Goal: Transaction & Acquisition: Obtain resource

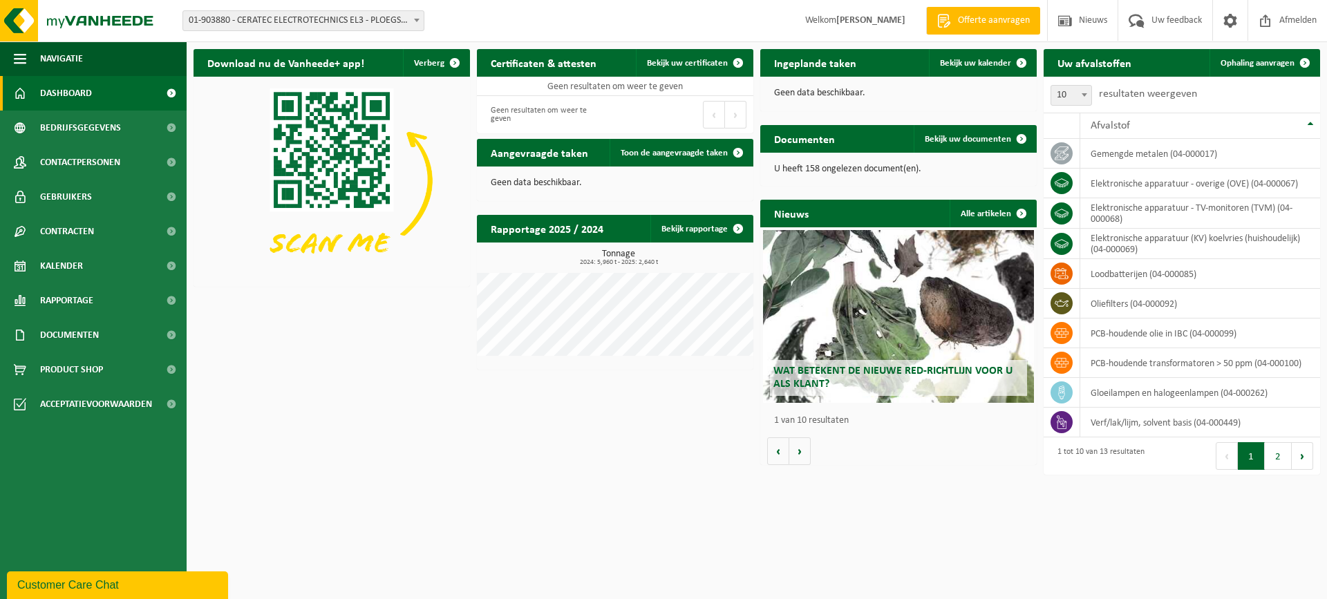
click at [388, 14] on span "01-903880 - CERATEC ELECTROTECHNICS EL3 - PLOEGSTEERT" at bounding box center [303, 20] width 241 height 19
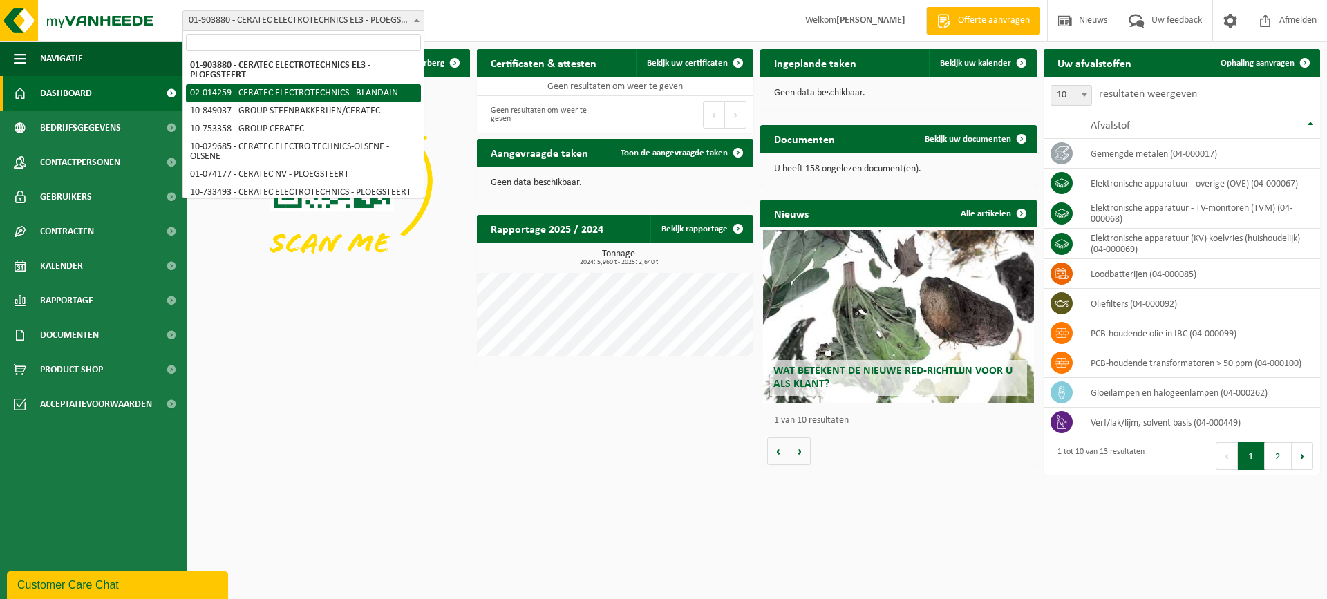
select select "4586"
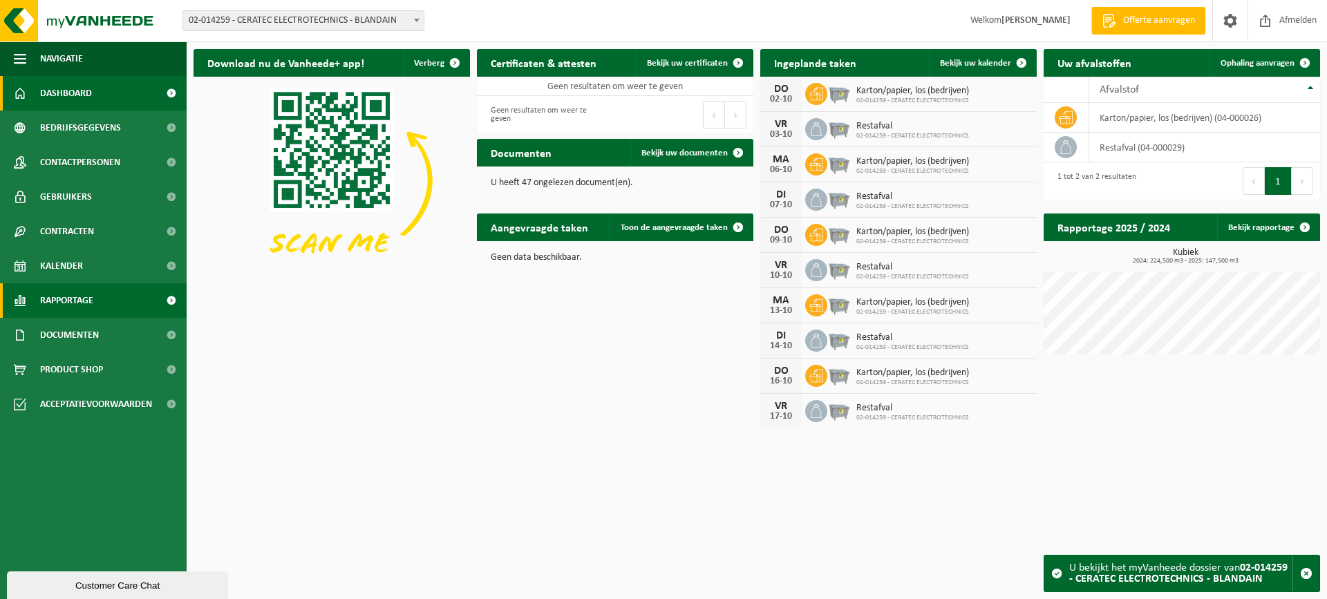
click at [107, 294] on link "Rapportage" at bounding box center [93, 300] width 187 height 35
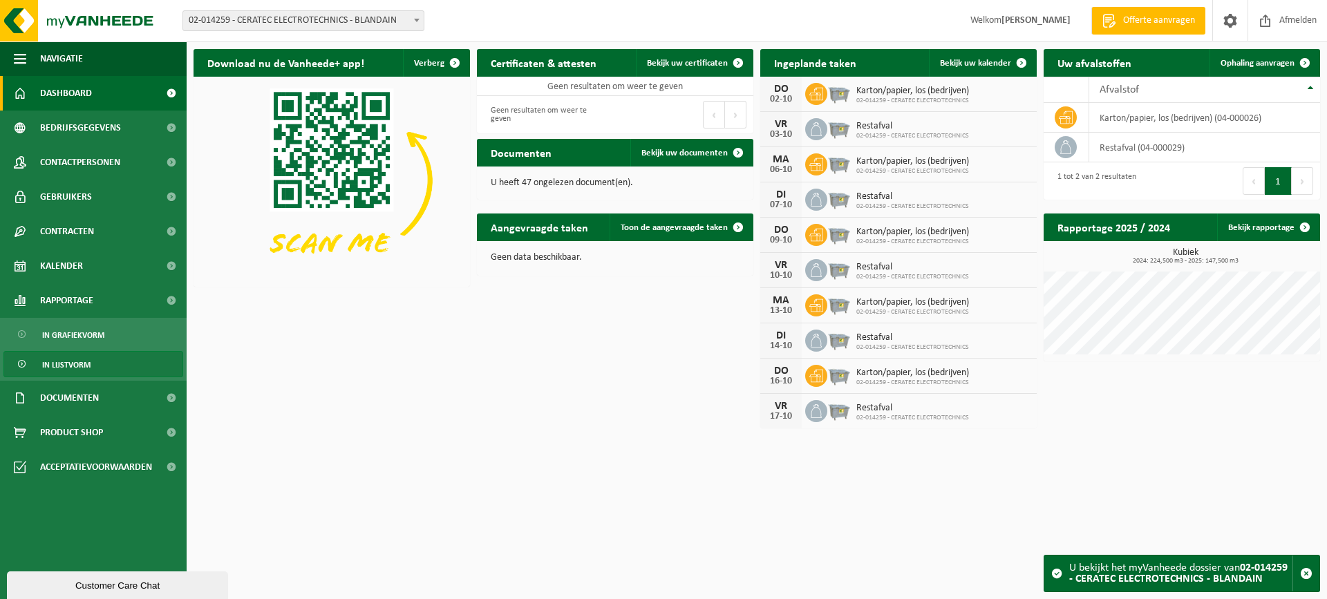
click at [108, 370] on link "In lijstvorm" at bounding box center [93, 364] width 180 height 26
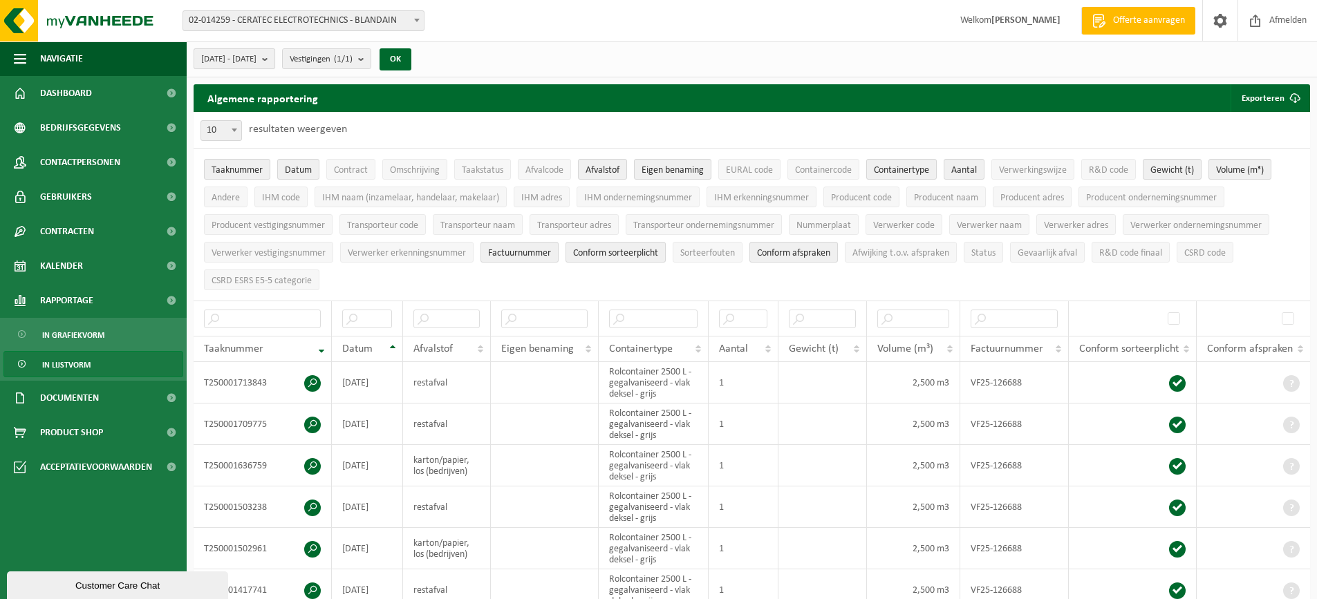
click at [256, 59] on span "2025-05-01 - 2025-10-01" at bounding box center [228, 59] width 55 height 21
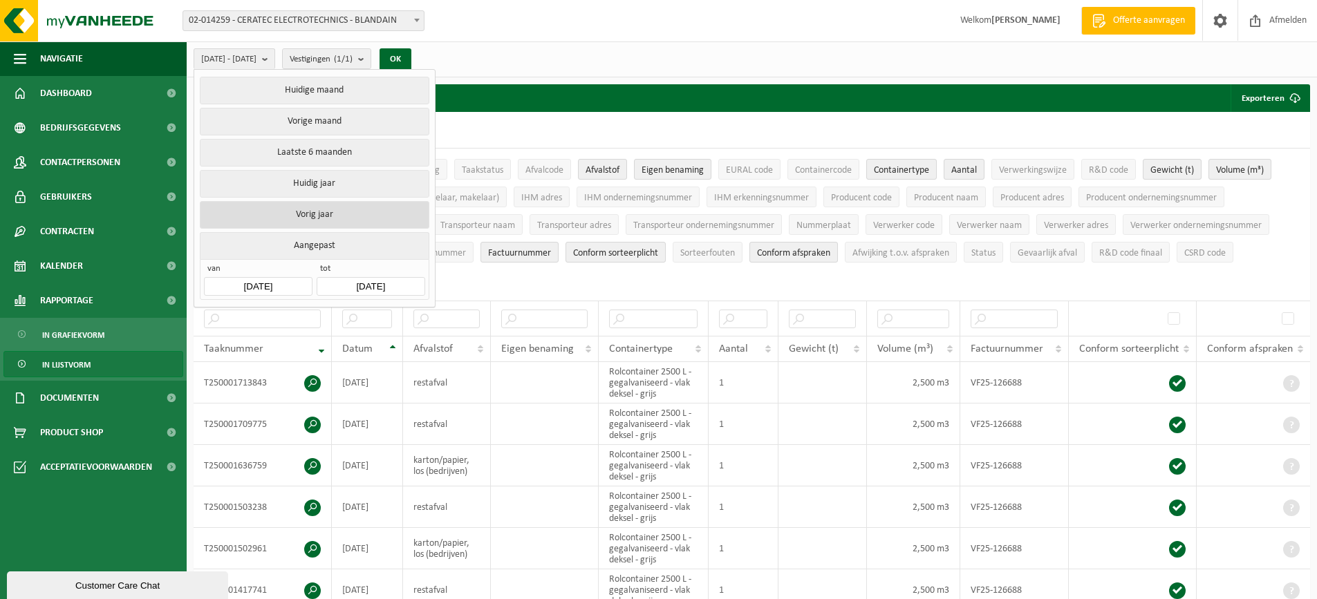
click at [305, 220] on button "Vorig jaar" at bounding box center [314, 215] width 229 height 28
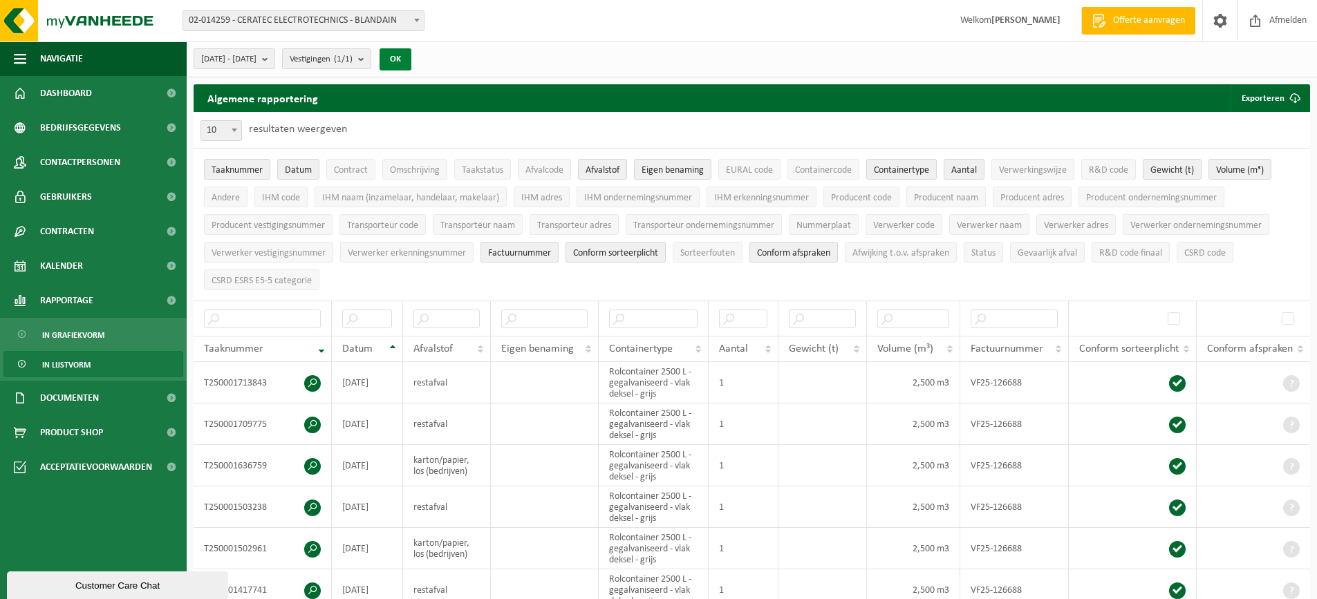
click at [411, 65] on button "OK" at bounding box center [395, 59] width 32 height 22
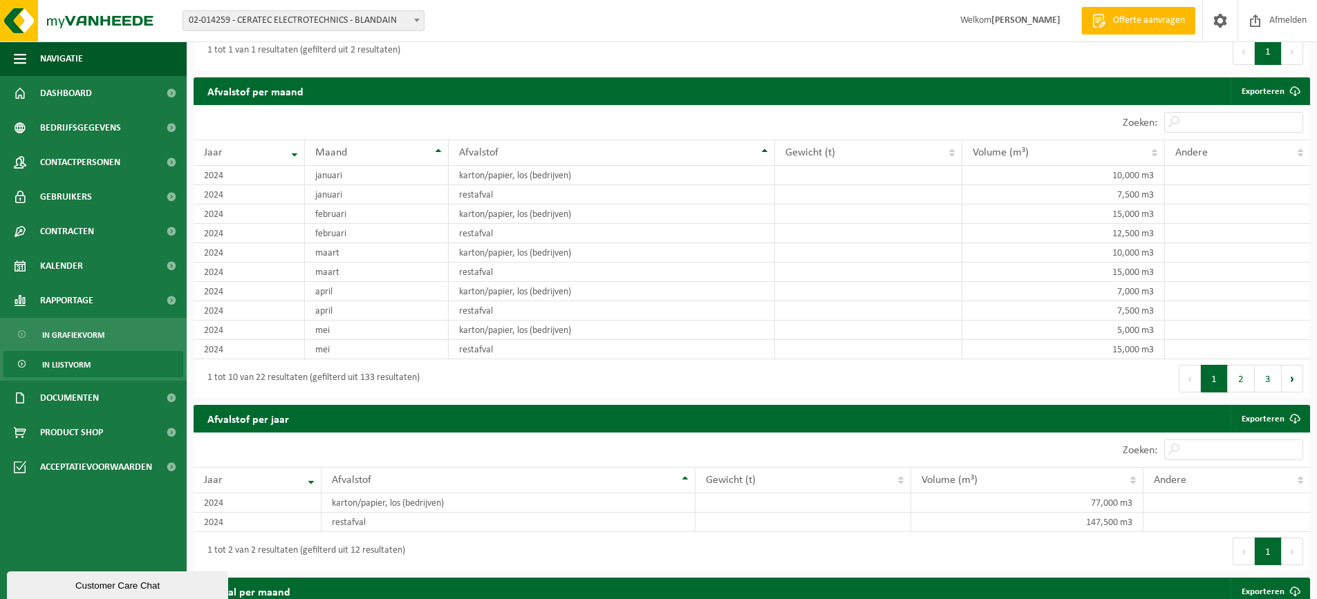
scroll to position [1106, 0]
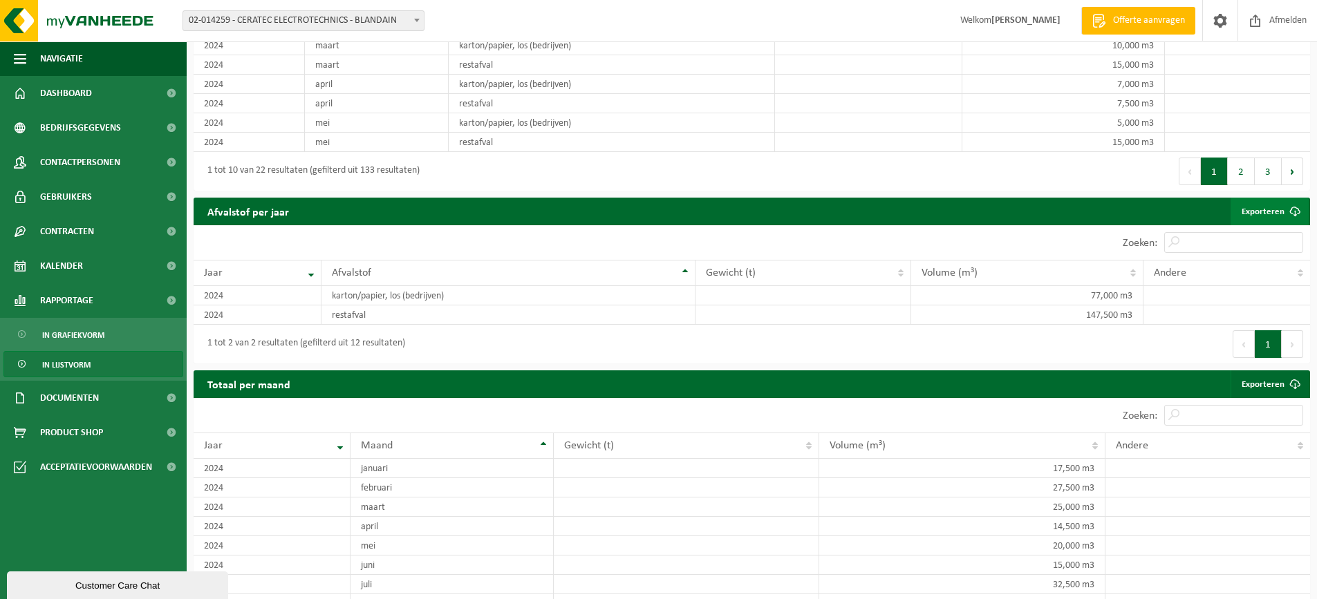
click at [1273, 212] on link "Exporteren" at bounding box center [1269, 212] width 78 height 28
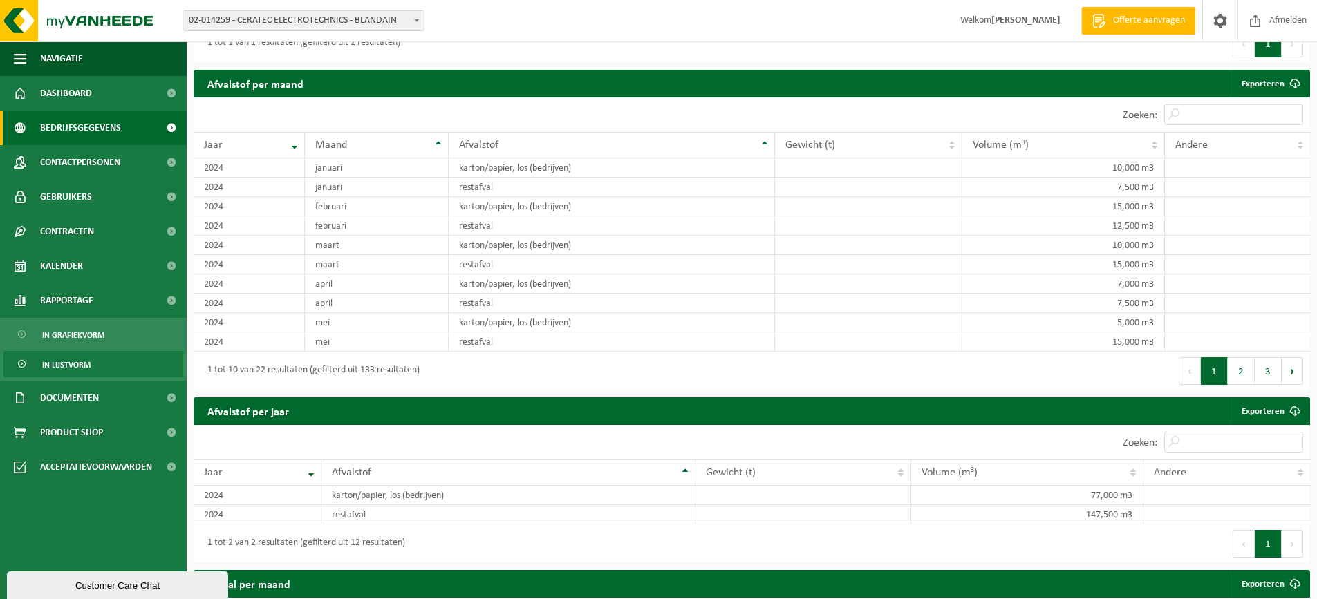
scroll to position [898, 0]
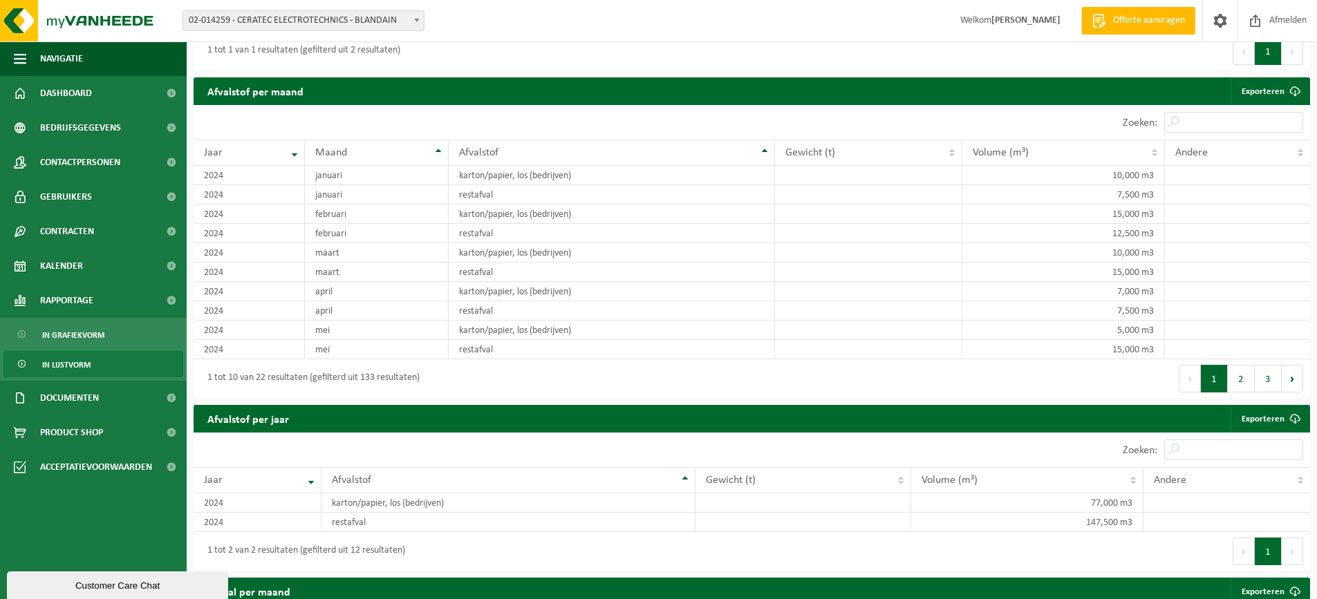
click at [420, 19] on span at bounding box center [417, 20] width 14 height 18
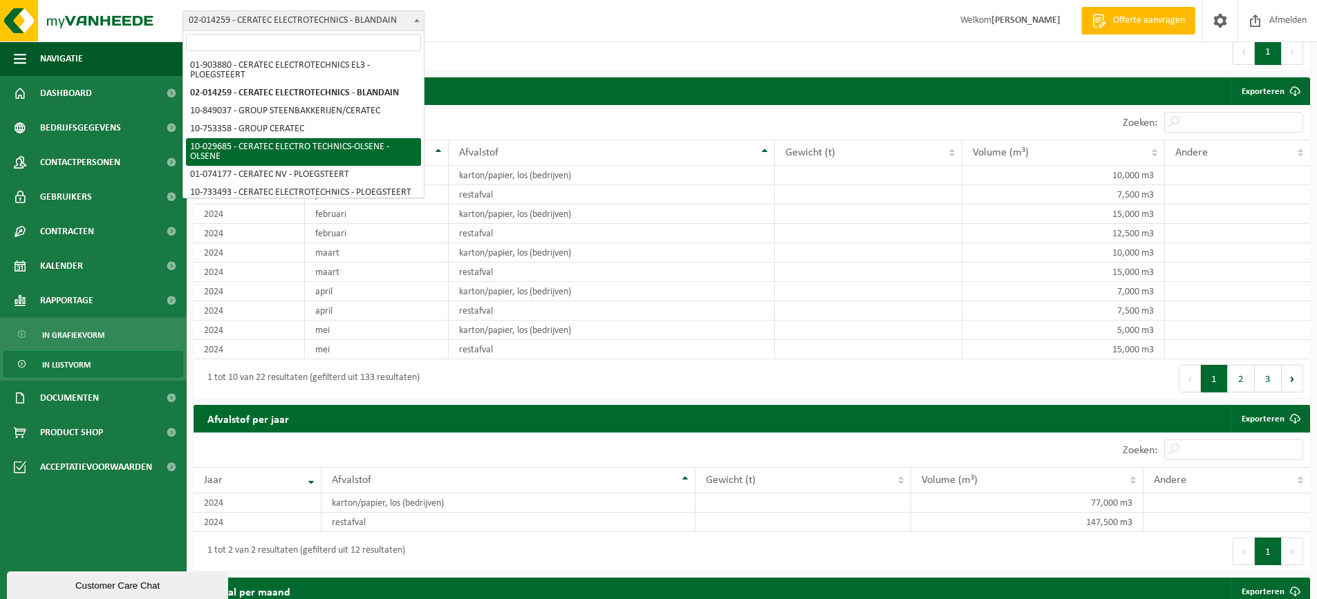
select select "2992"
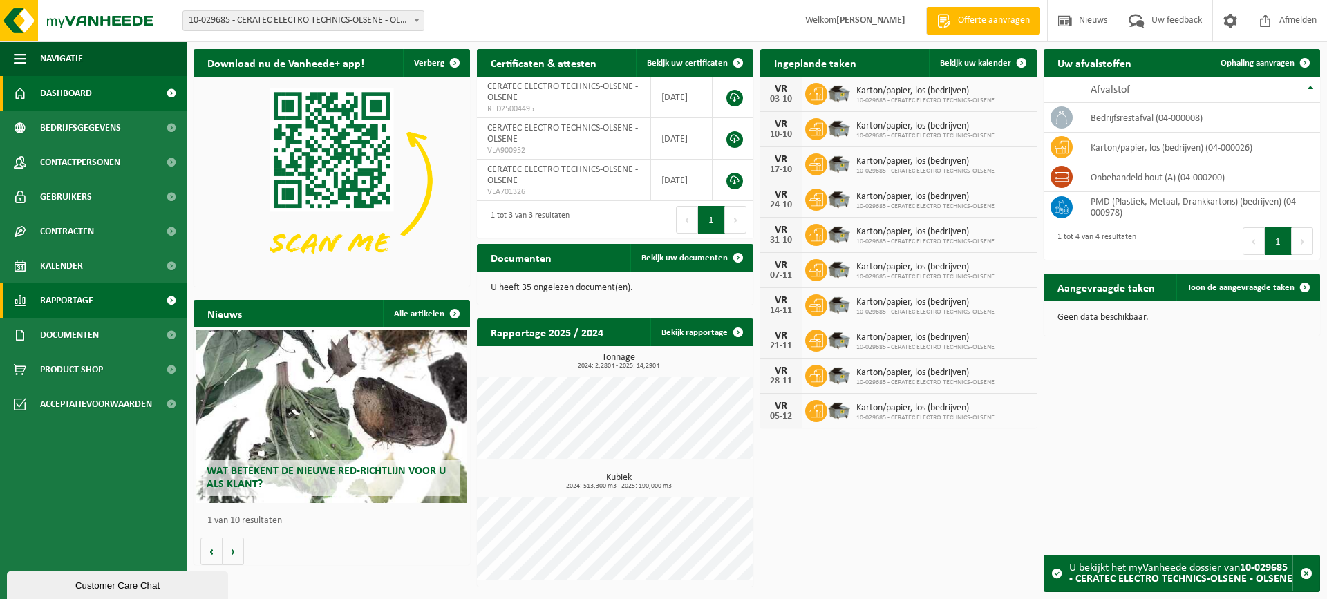
click at [114, 305] on link "Rapportage" at bounding box center [93, 300] width 187 height 35
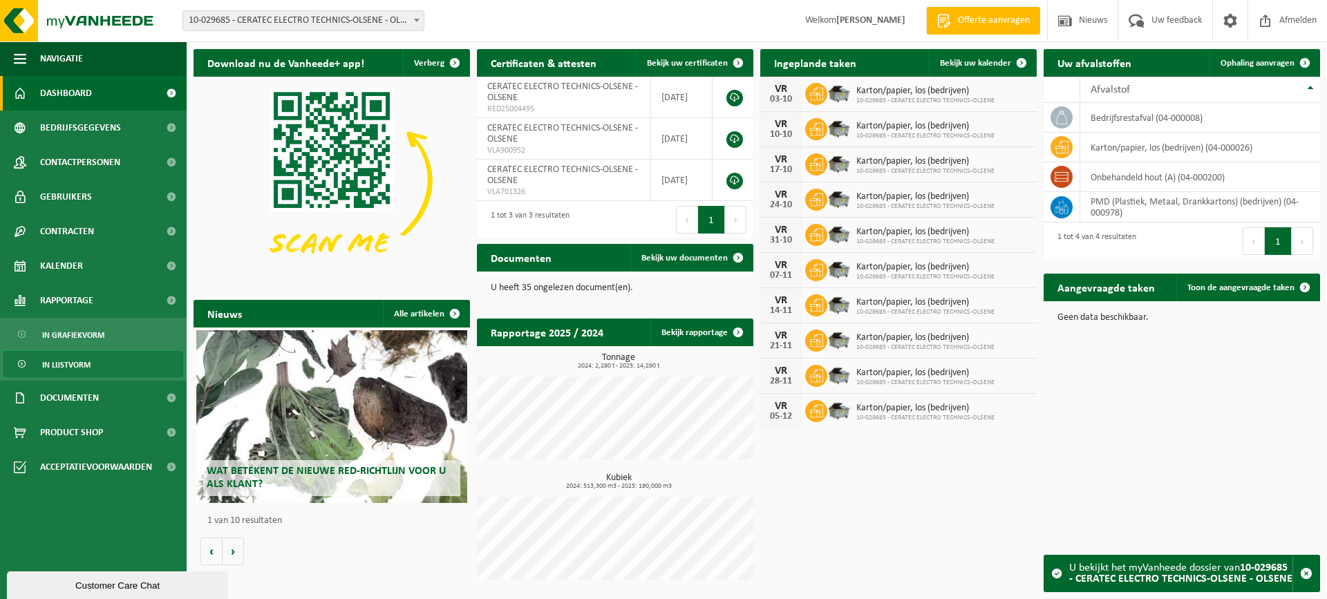
drag, startPoint x: 86, startPoint y: 359, endPoint x: 92, endPoint y: 364, distance: 7.9
click at [86, 359] on span "In lijstvorm" at bounding box center [66, 365] width 48 height 26
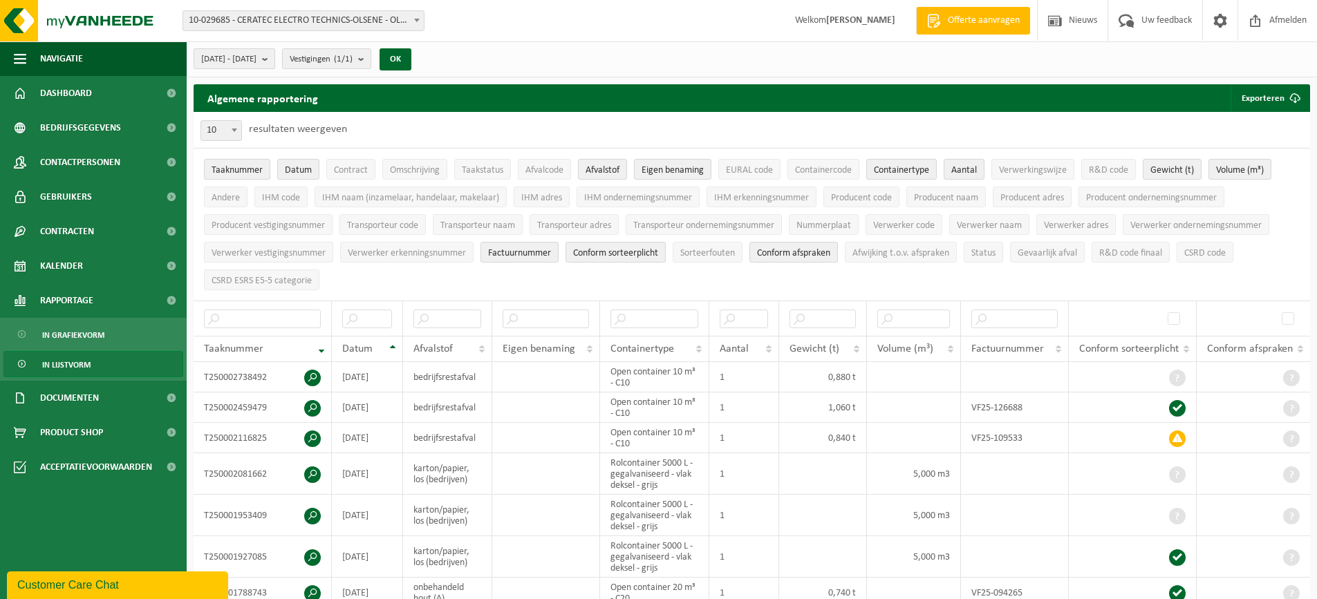
click at [274, 59] on b "submit" at bounding box center [268, 58] width 12 height 19
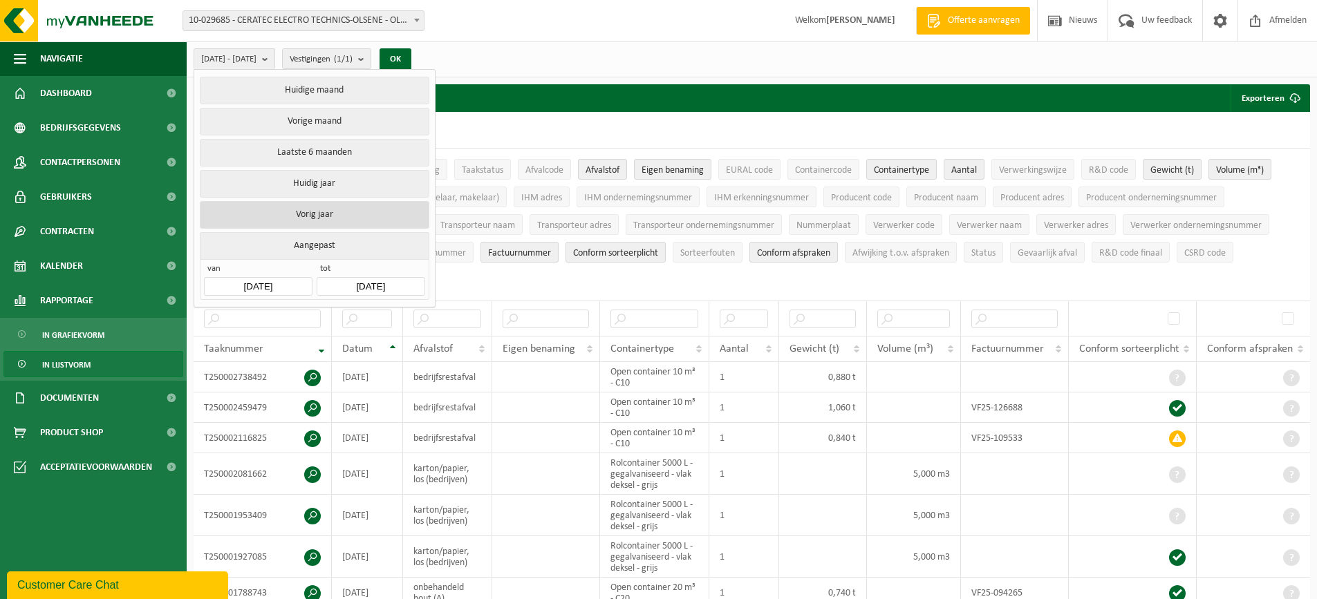
click at [308, 220] on button "Vorig jaar" at bounding box center [314, 215] width 229 height 28
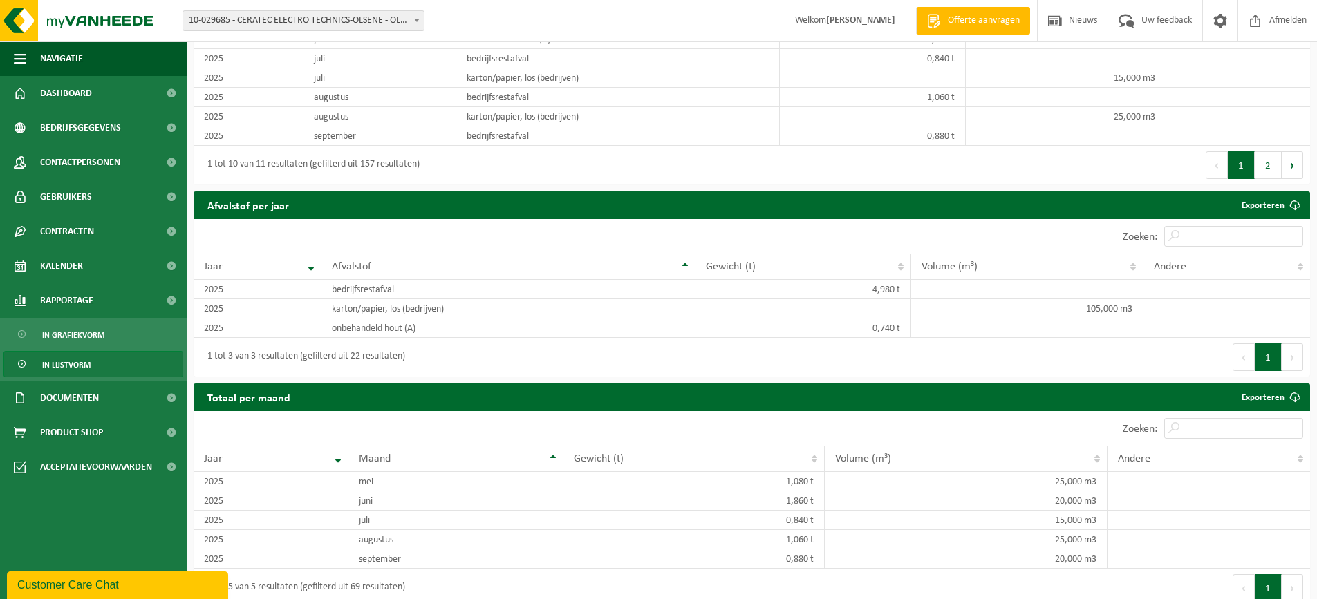
scroll to position [1070, 0]
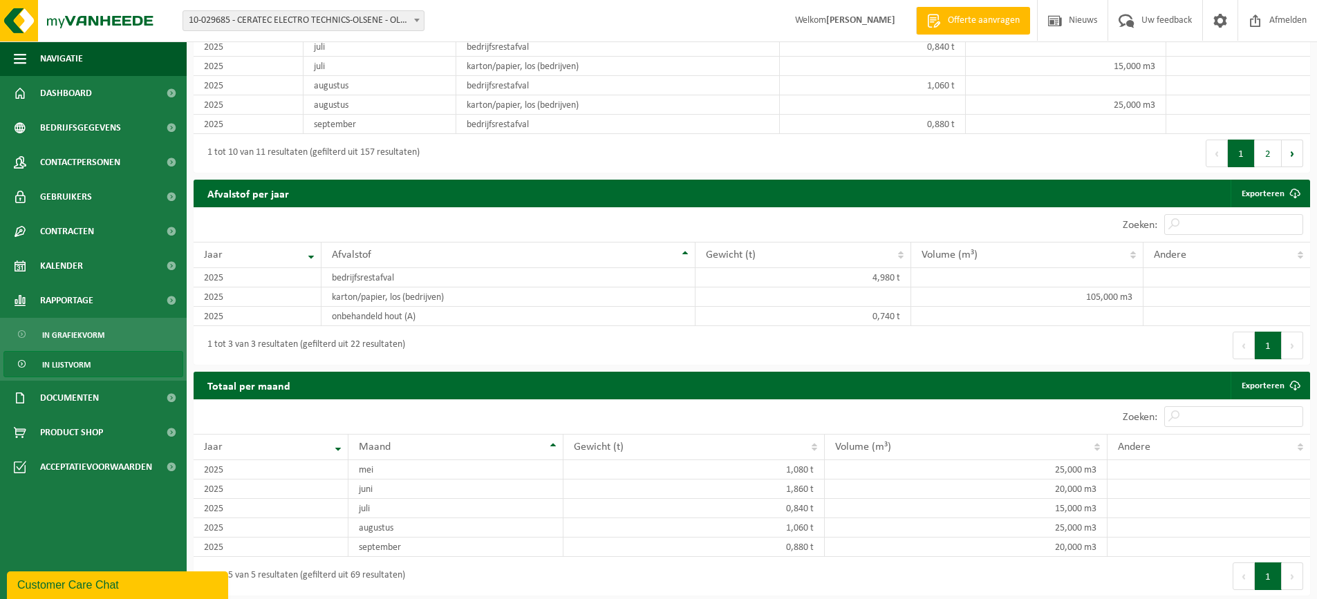
click at [617, 341] on div "1 tot 3 van 3 resultaten (gefilterd uit 22 resultaten)" at bounding box center [473, 345] width 558 height 39
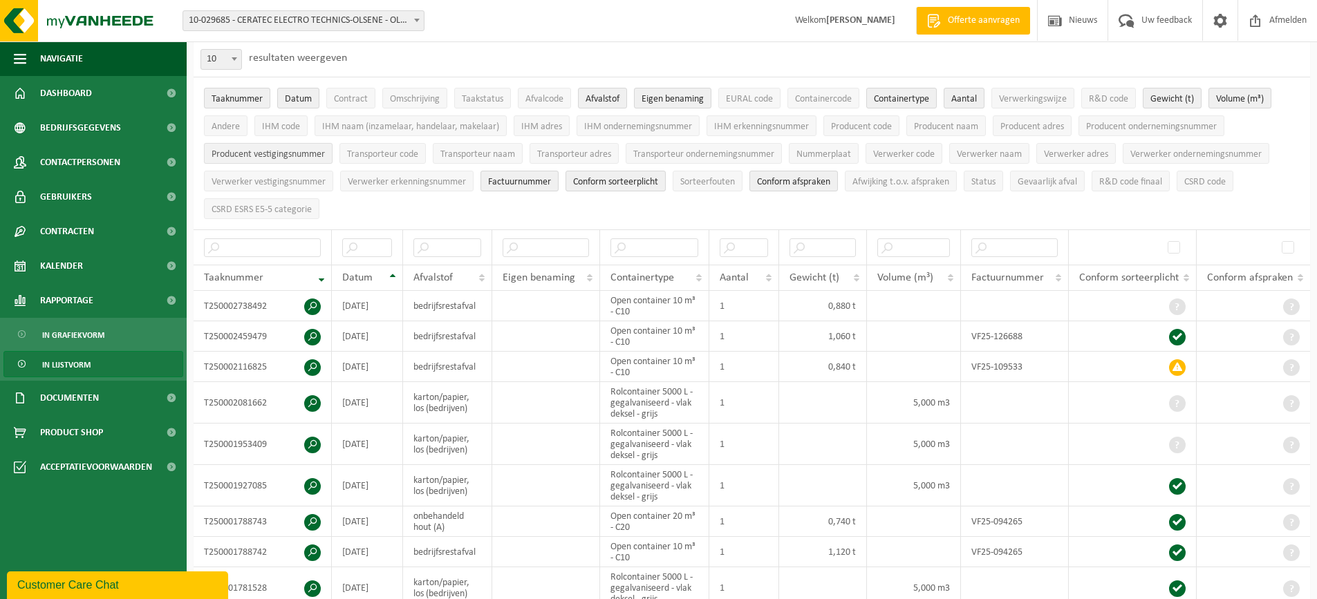
scroll to position [0, 0]
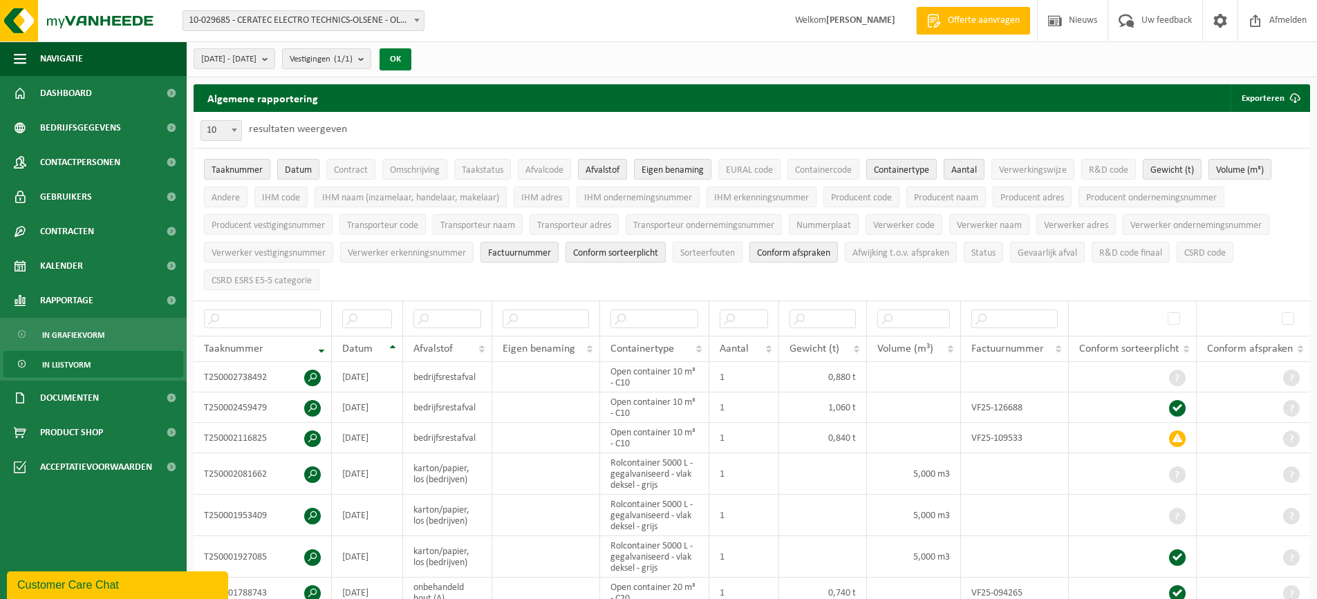
click at [411, 57] on button "OK" at bounding box center [395, 59] width 32 height 22
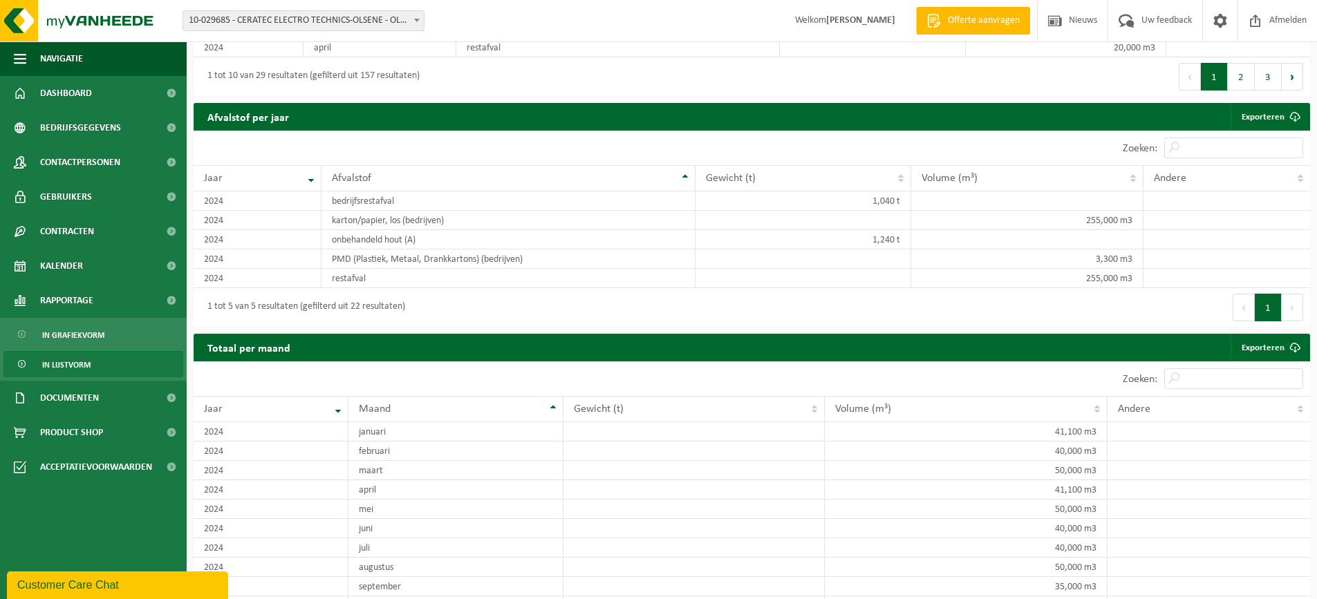
scroll to position [1150, 0]
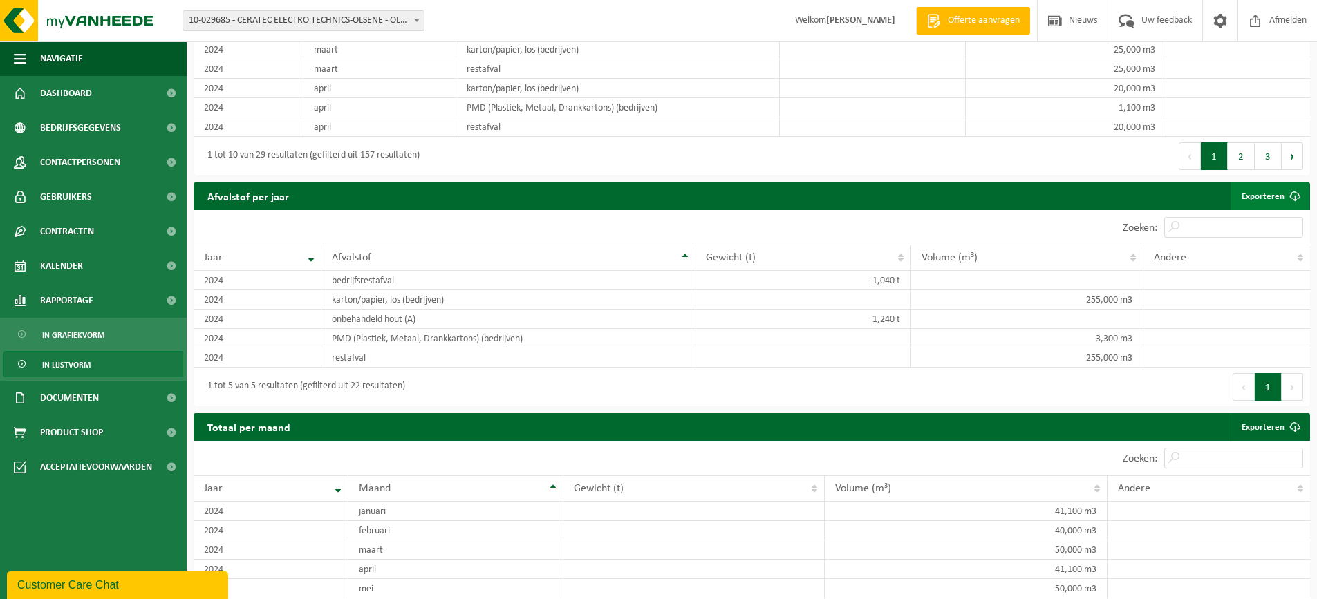
click at [1278, 194] on link "Exporteren" at bounding box center [1269, 196] width 78 height 28
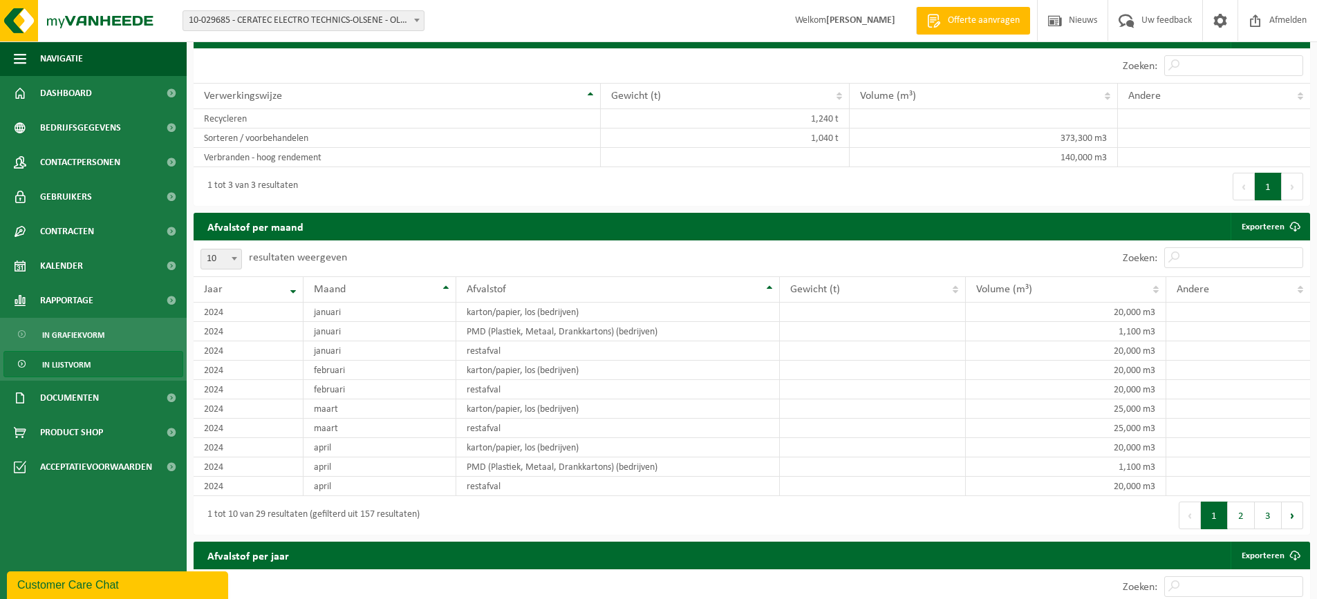
scroll to position [666, 0]
